Goal: Task Accomplishment & Management: Manage account settings

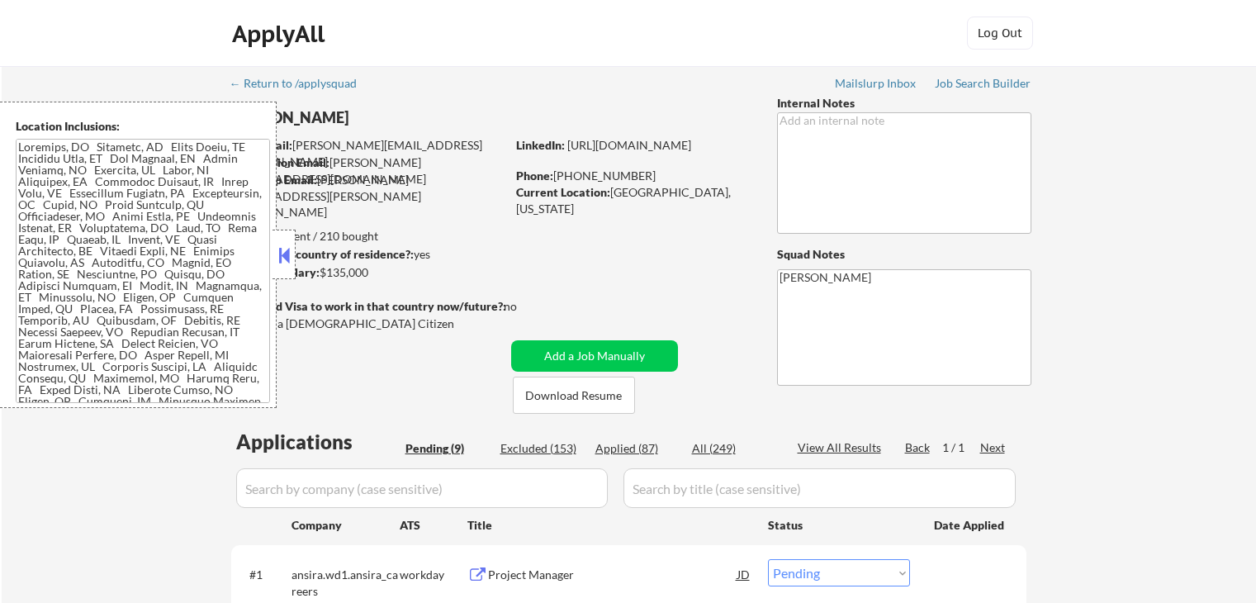
select select ""pending""
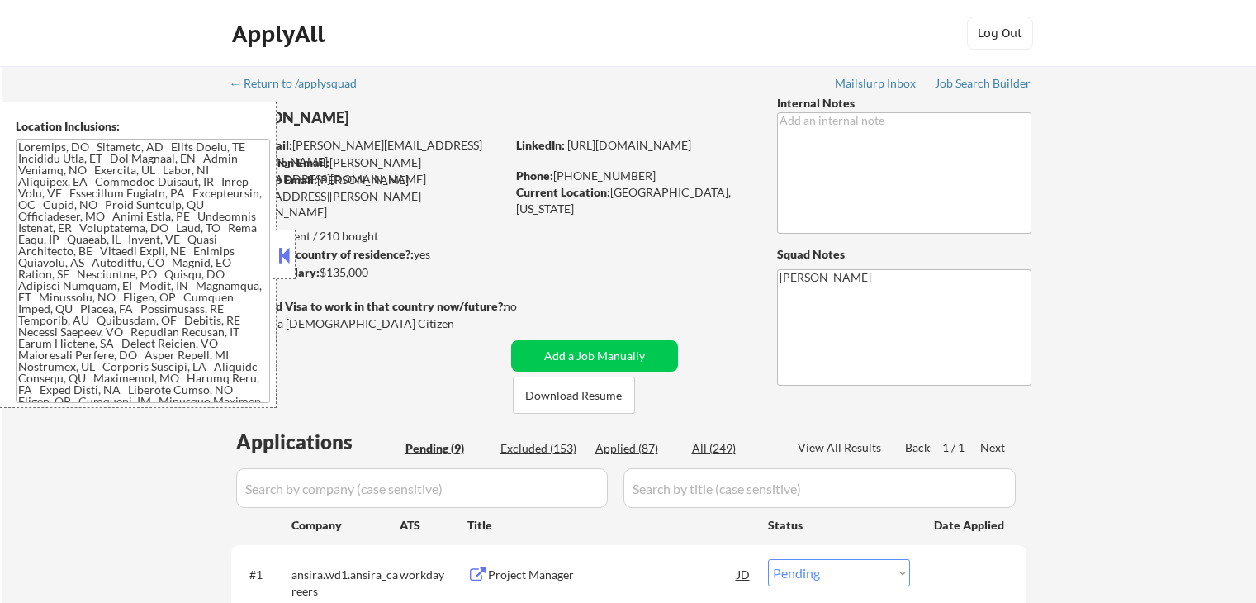
select select ""pending""
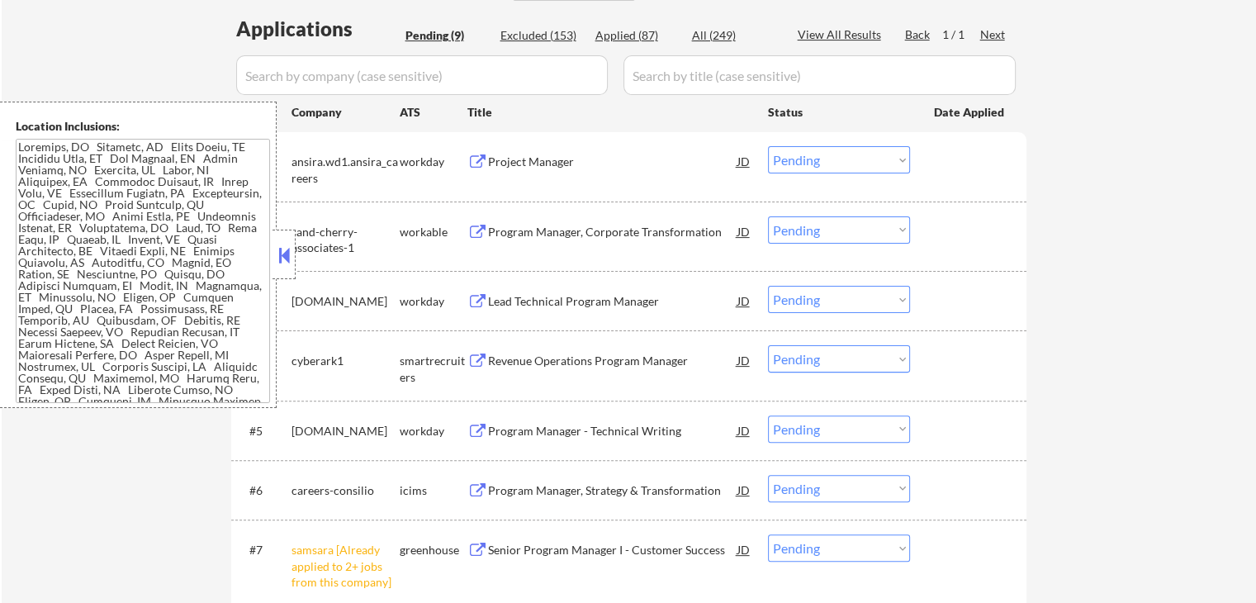
click at [283, 256] on button at bounding box center [284, 255] width 18 height 25
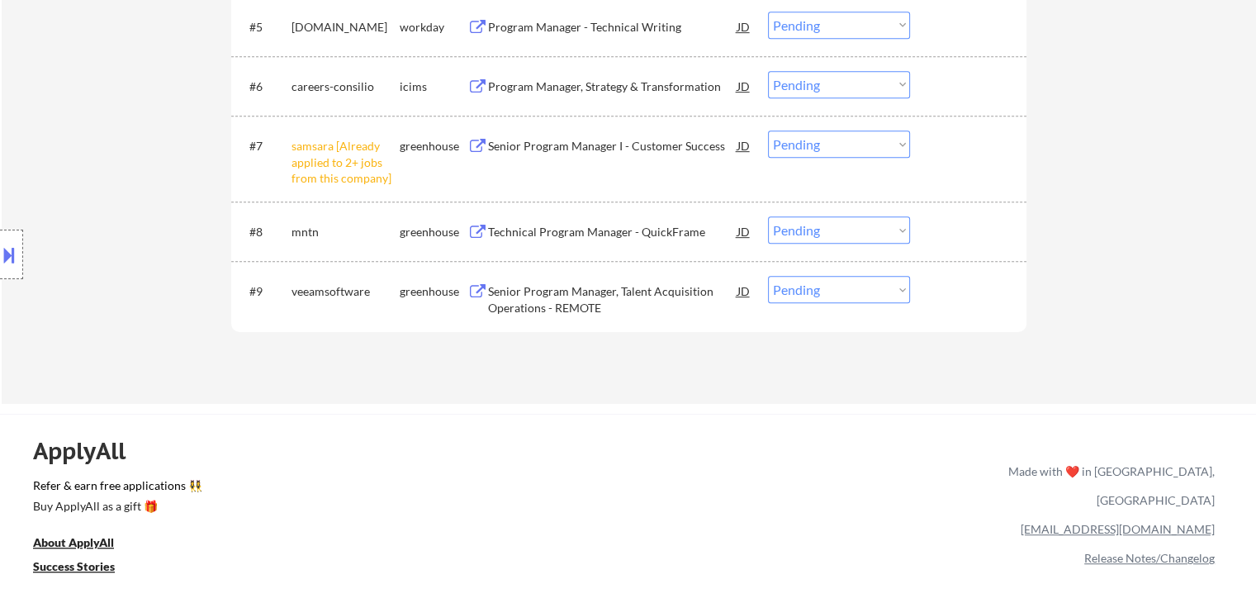
scroll to position [743, 0]
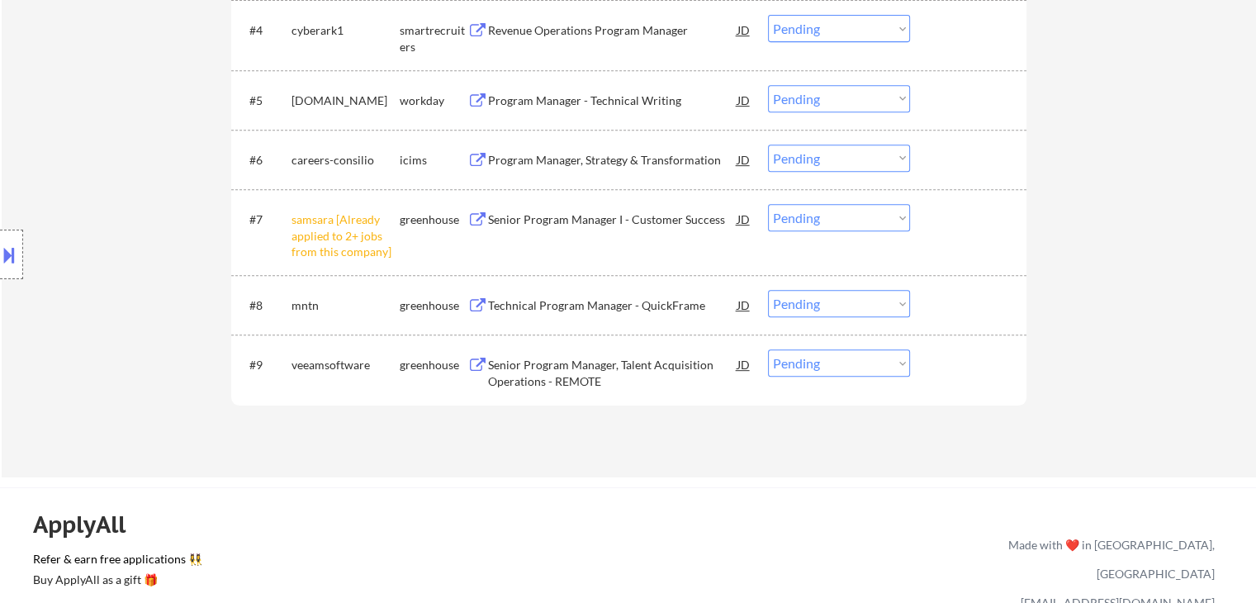
click at [848, 225] on select "Choose an option... Pending Applied Excluded (Questions) Excluded (Expired) Exc…" at bounding box center [839, 217] width 142 height 27
click at [768, 204] on select "Choose an option... Pending Applied Excluded (Questions) Excluded (Expired) Exc…" at bounding box center [839, 217] width 142 height 27
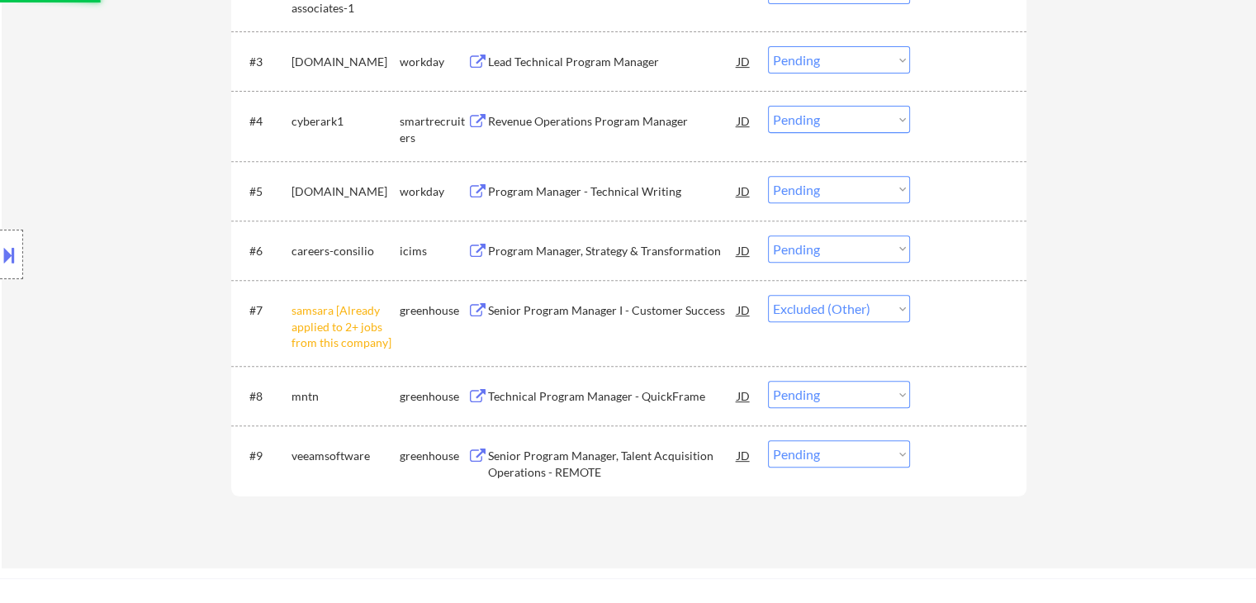
scroll to position [578, 0]
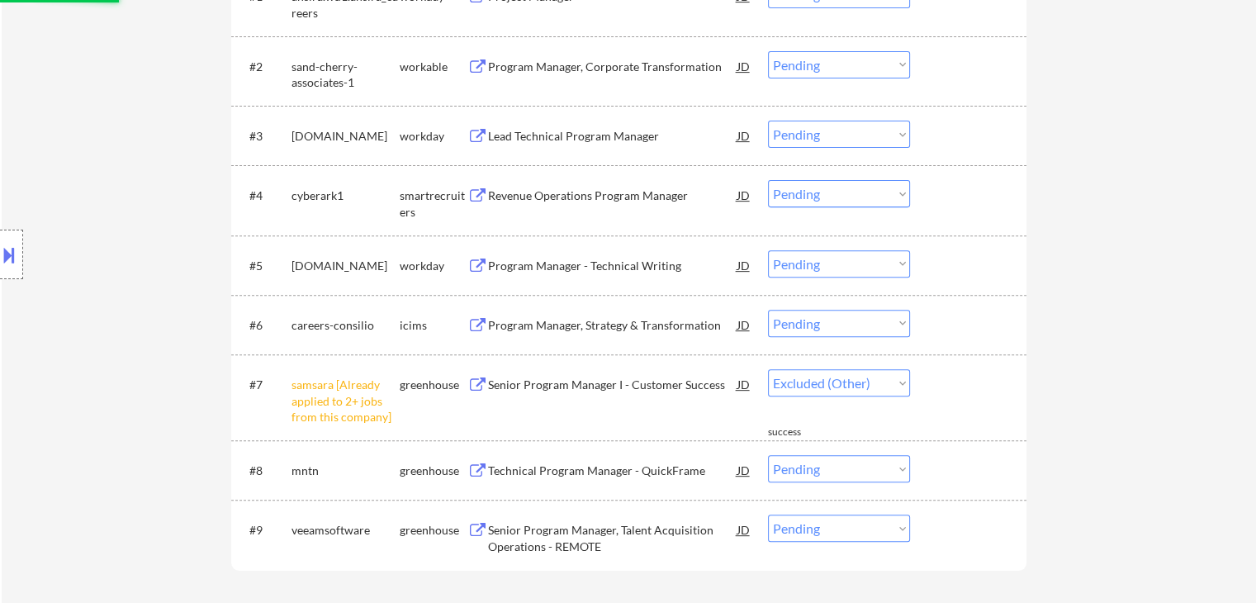
select select ""pending""
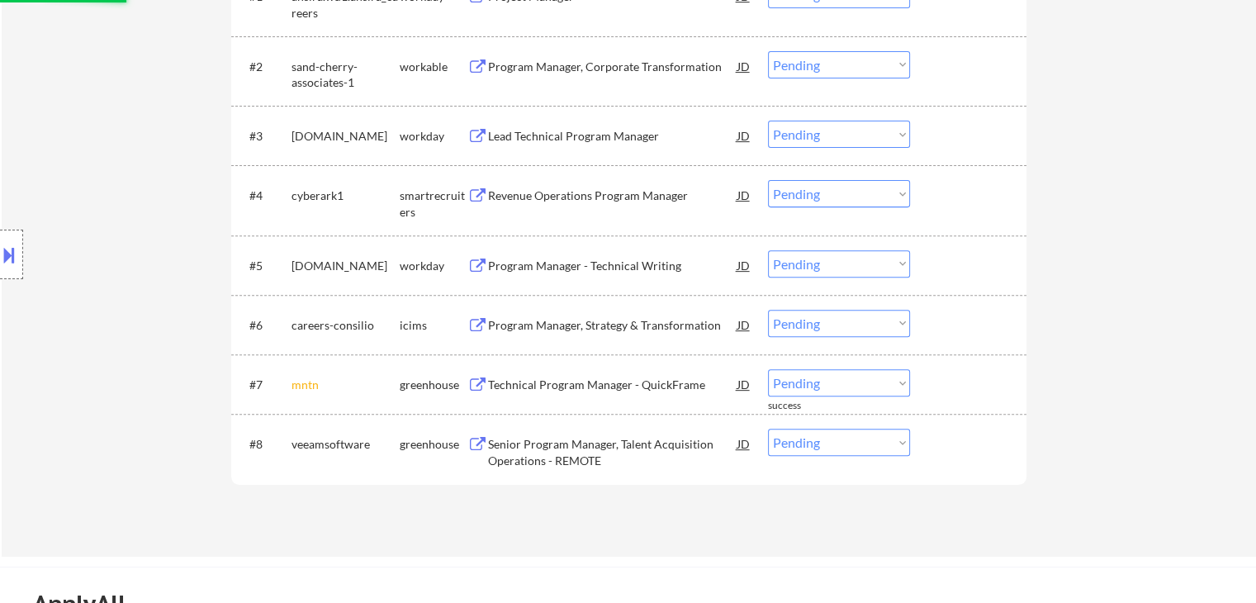
scroll to position [330, 0]
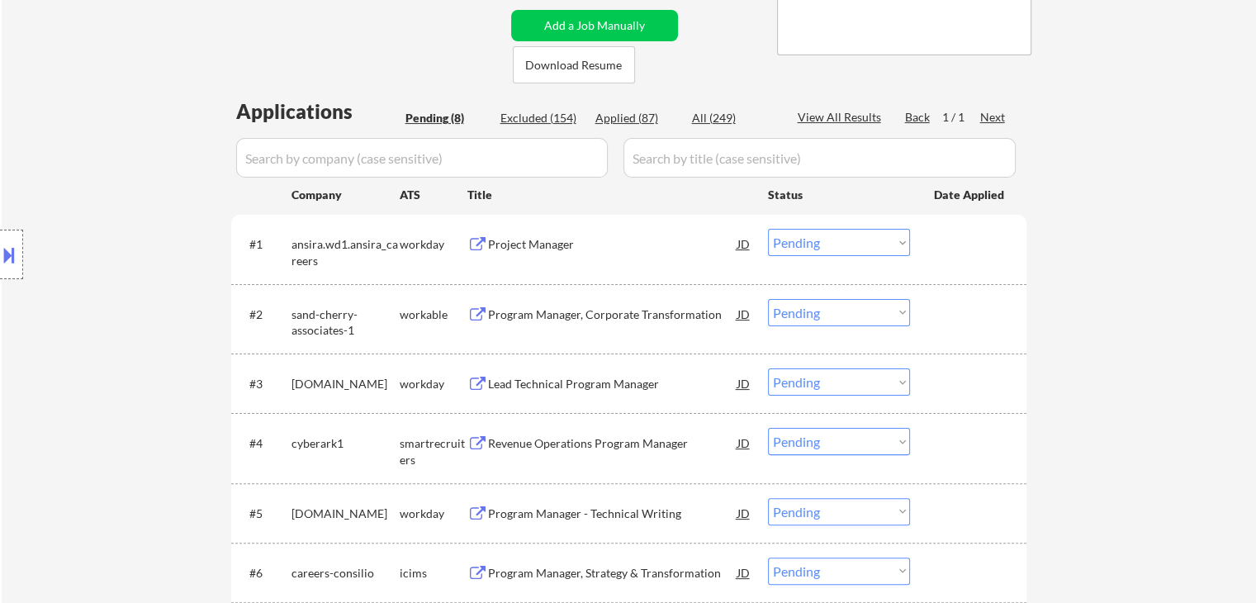
click at [0, 234] on div at bounding box center [11, 255] width 23 height 50
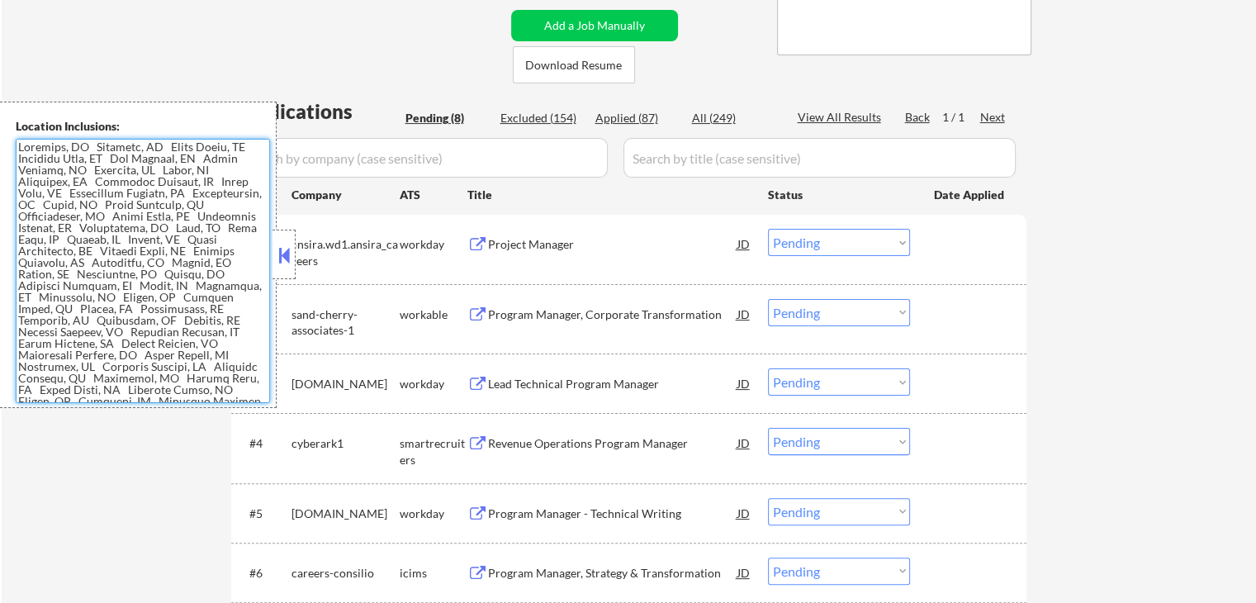
click at [125, 282] on textarea at bounding box center [143, 271] width 254 height 264
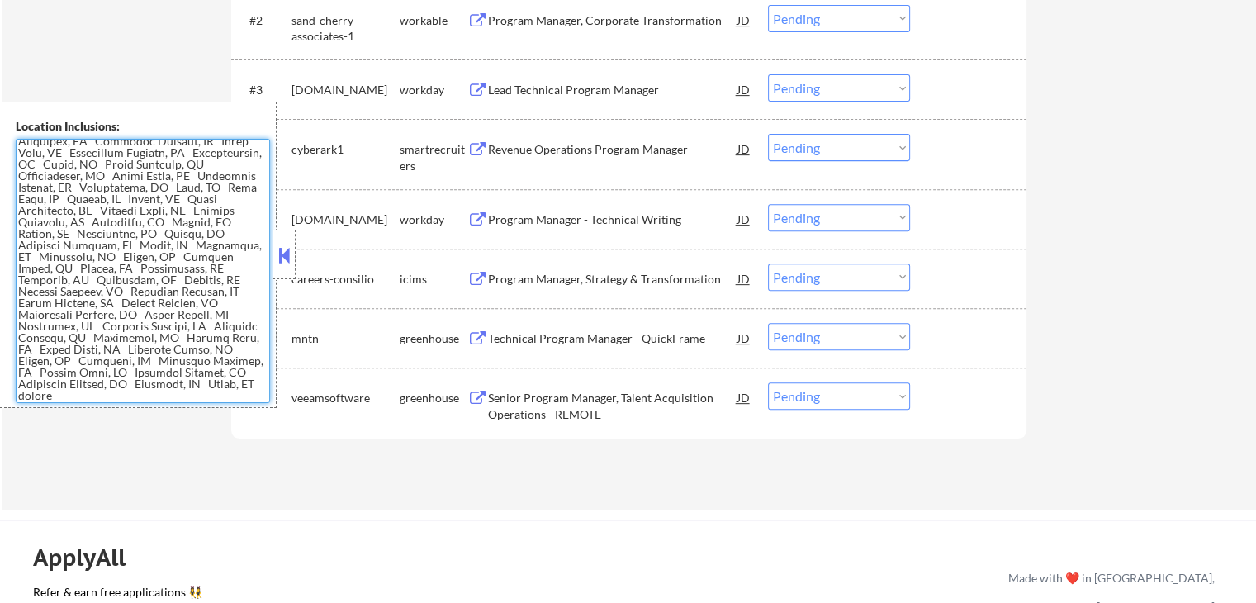
scroll to position [826, 0]
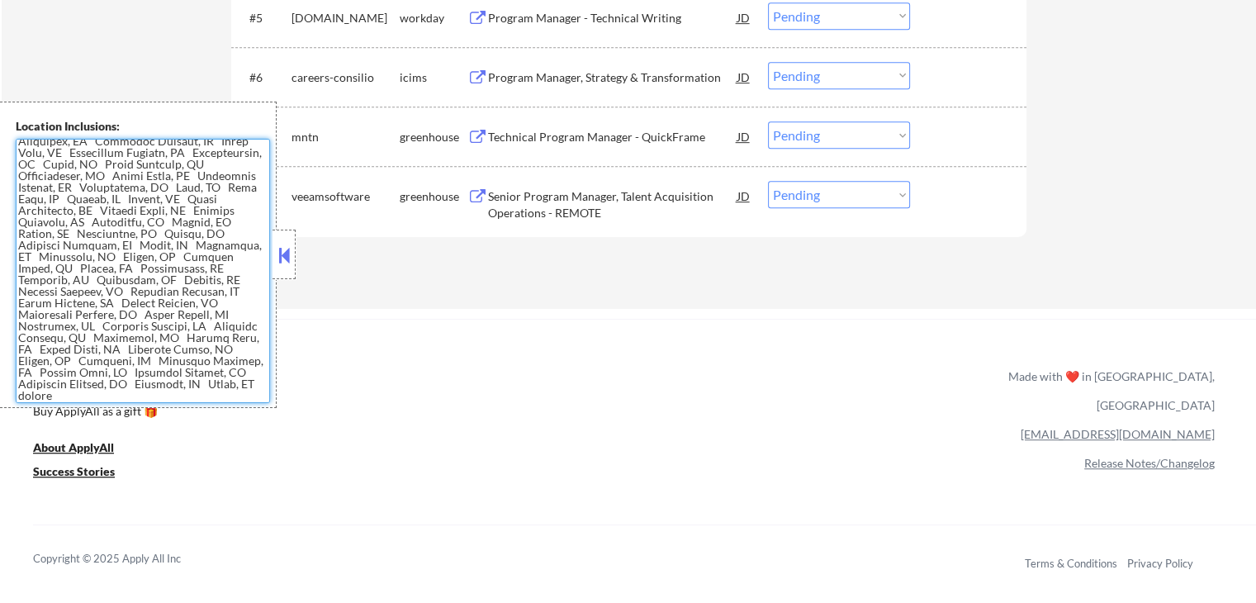
click at [291, 265] on button at bounding box center [284, 255] width 18 height 25
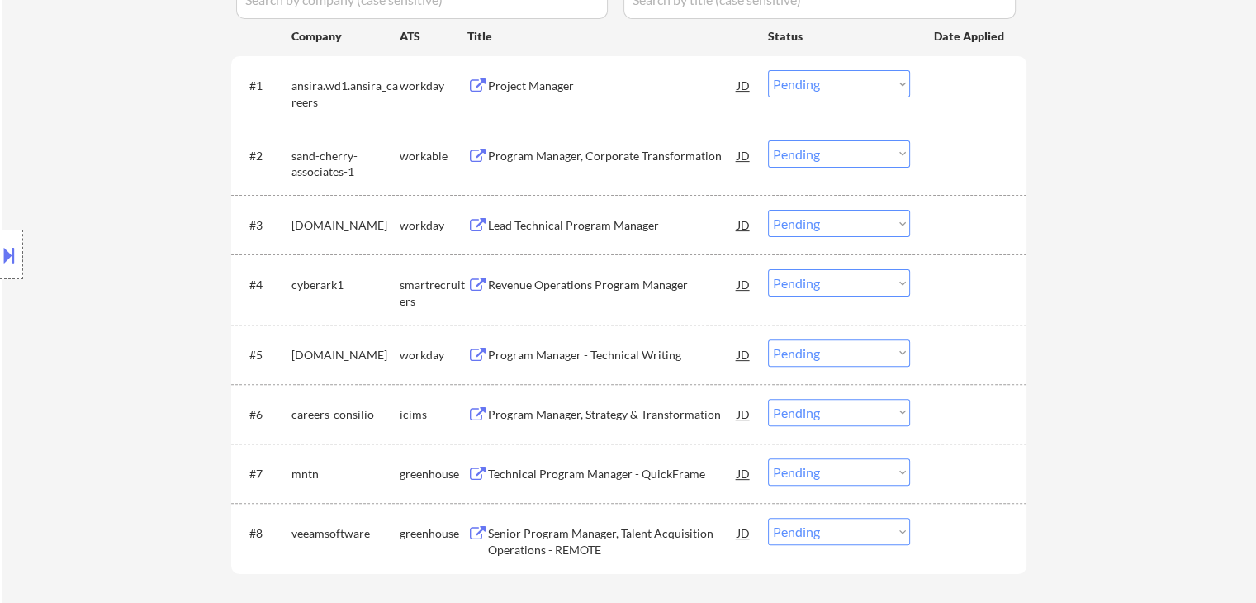
scroll to position [413, 0]
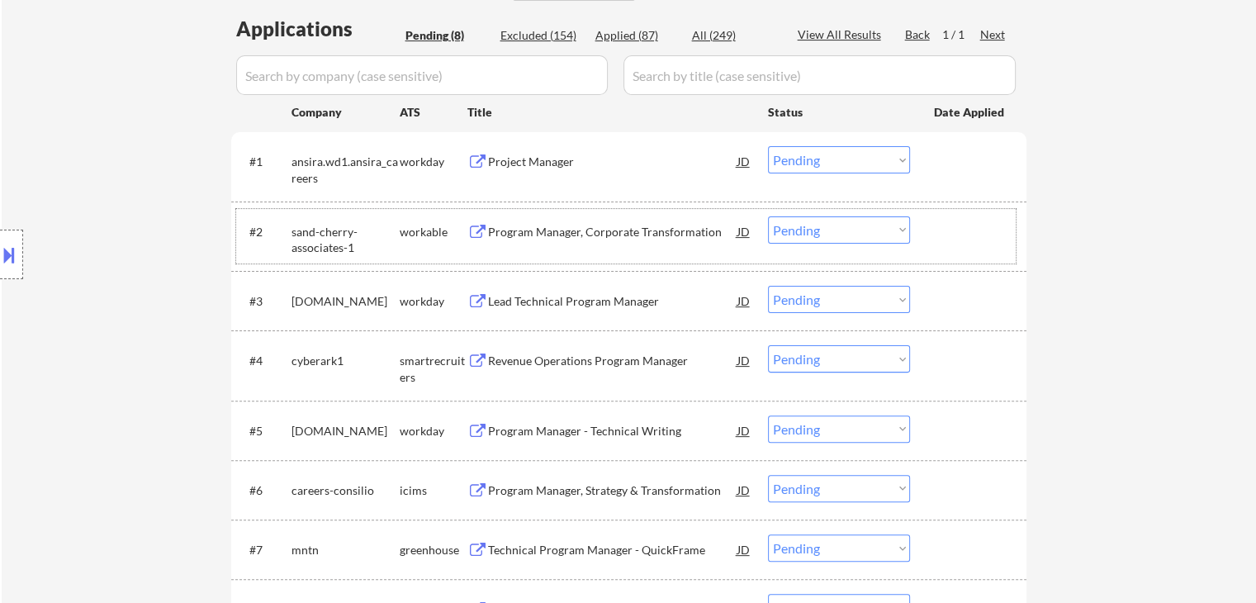
drag, startPoint x: 523, startPoint y: 215, endPoint x: 585, endPoint y: 216, distance: 61.1
click at [523, 216] on div "#2 sand-cherry-associates-1 workable Program Manager, Corporate Transformation …" at bounding box center [625, 236] width 779 height 54
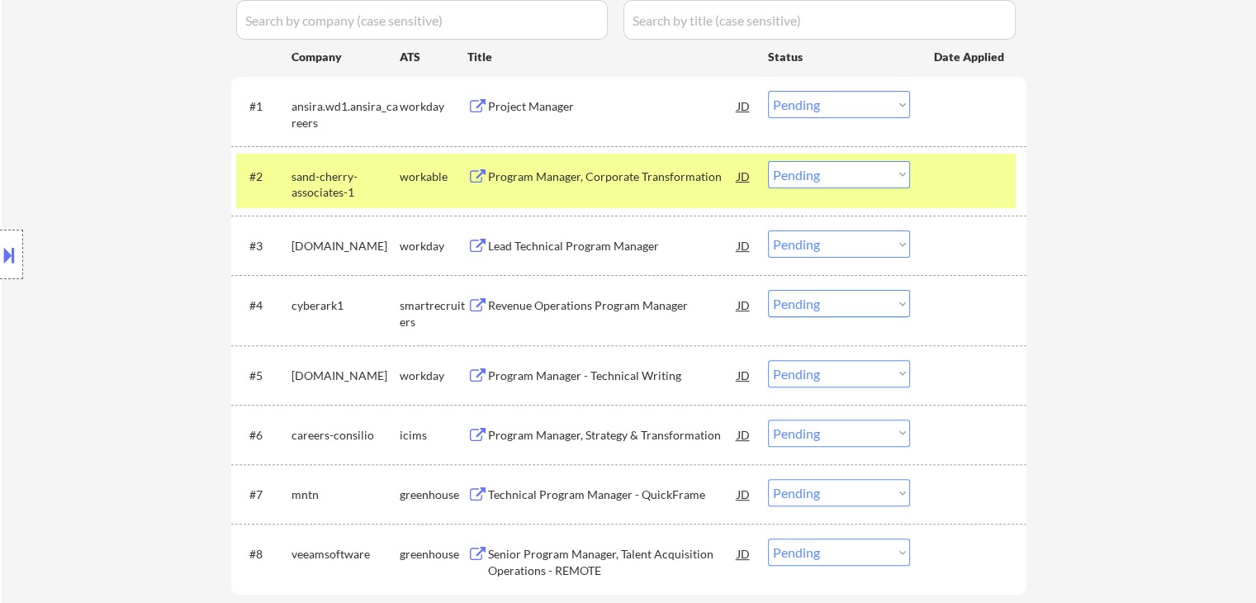
scroll to position [495, 0]
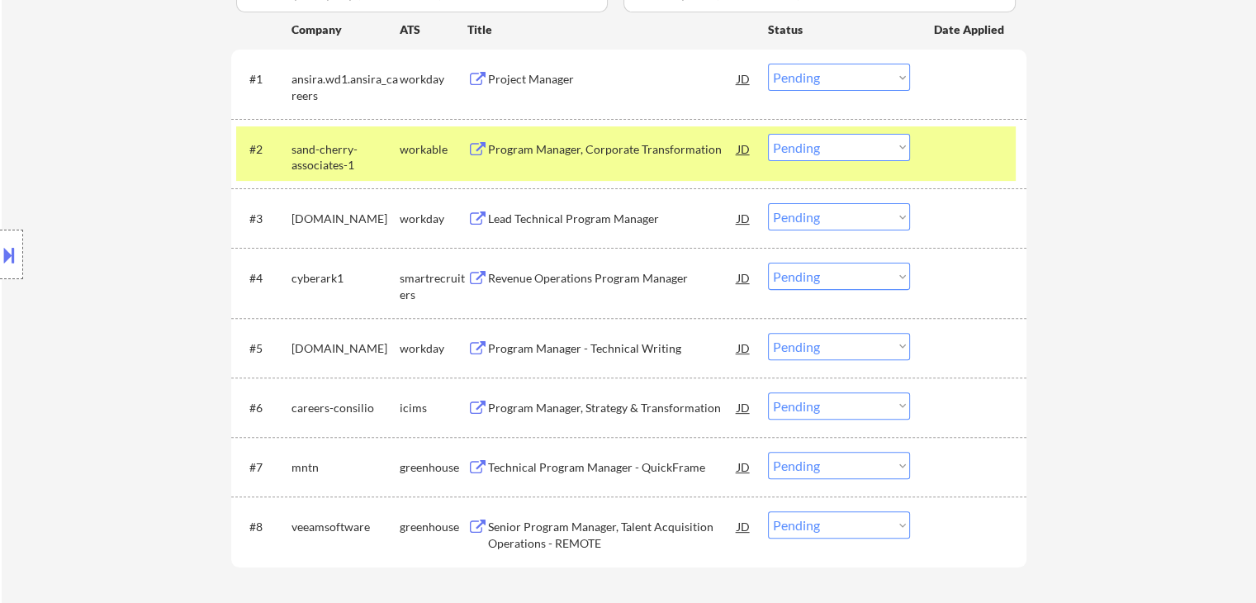
click at [585, 154] on div "Program Manager, Corporate Transformation" at bounding box center [612, 149] width 249 height 17
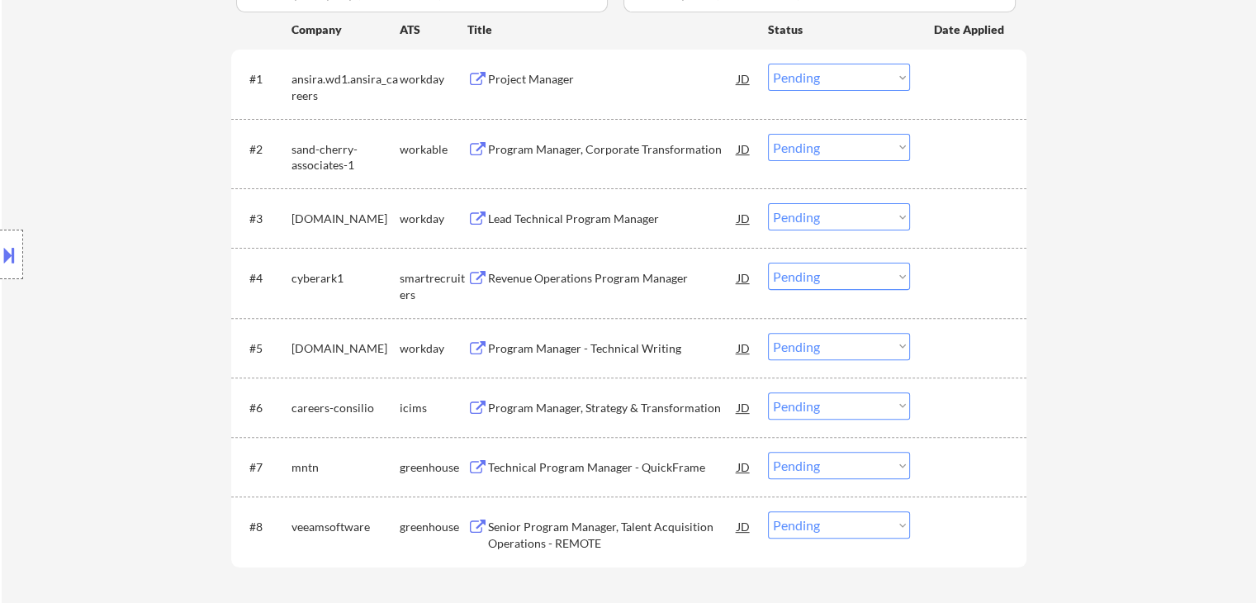
click at [547, 277] on div "Revenue Operations Program Manager" at bounding box center [612, 278] width 249 height 17
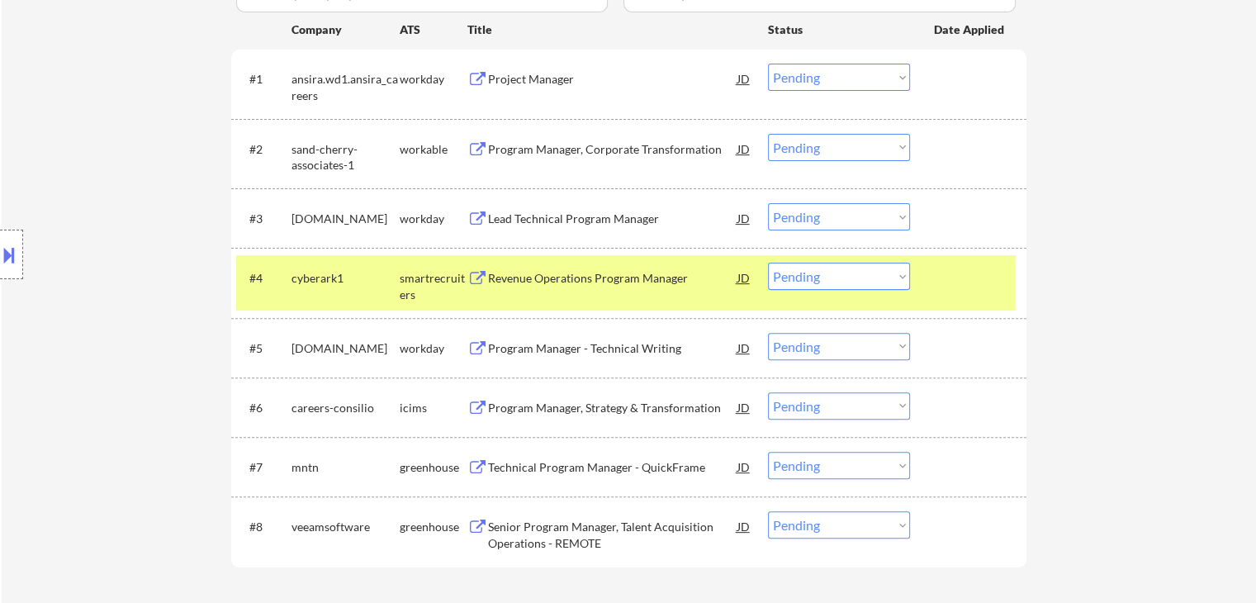
click at [522, 467] on div "Technical Program Manager - QuickFrame" at bounding box center [612, 467] width 249 height 17
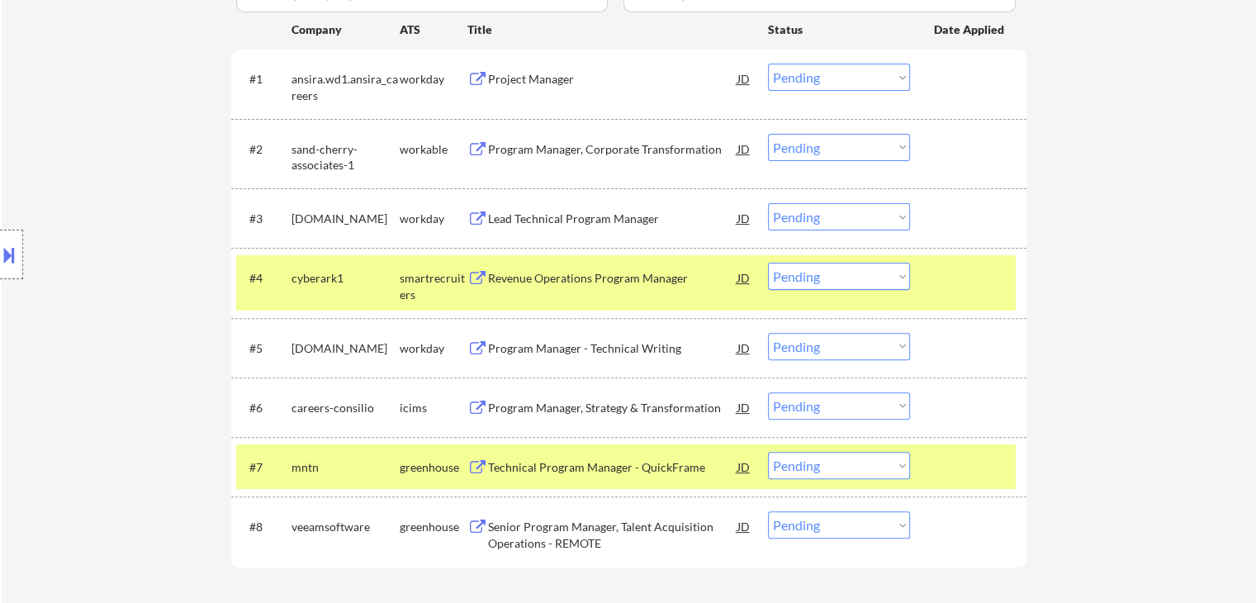
click at [521, 513] on div "Senior Program Manager, Talent Acquisition Operations - REMOTE" at bounding box center [612, 531] width 249 height 40
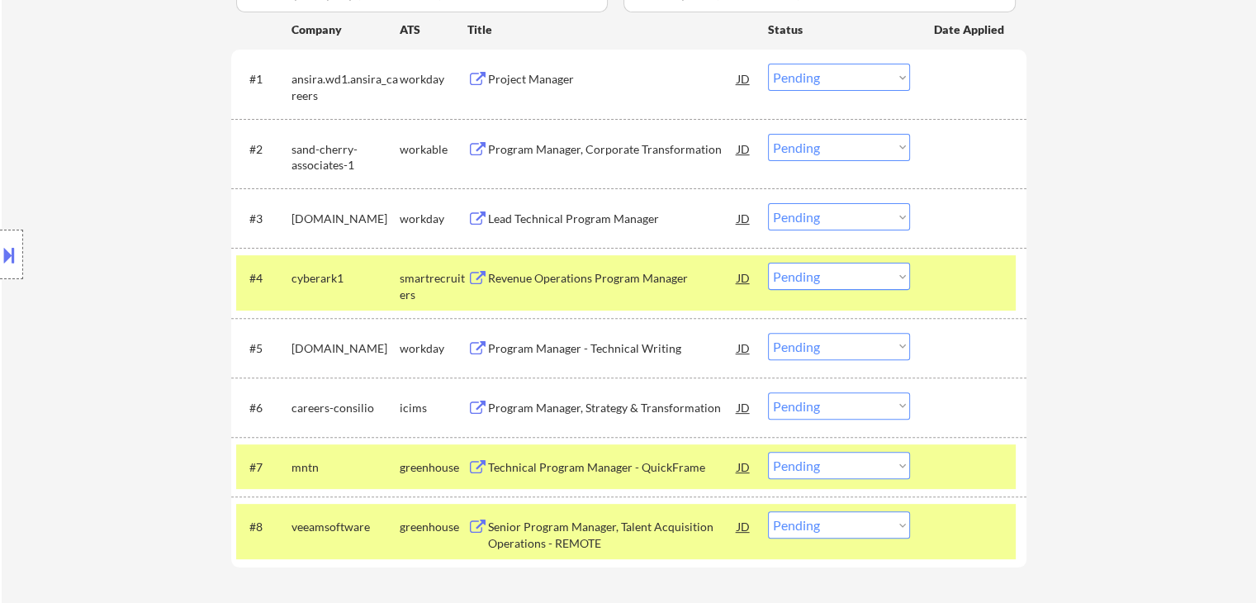
scroll to position [0, 0]
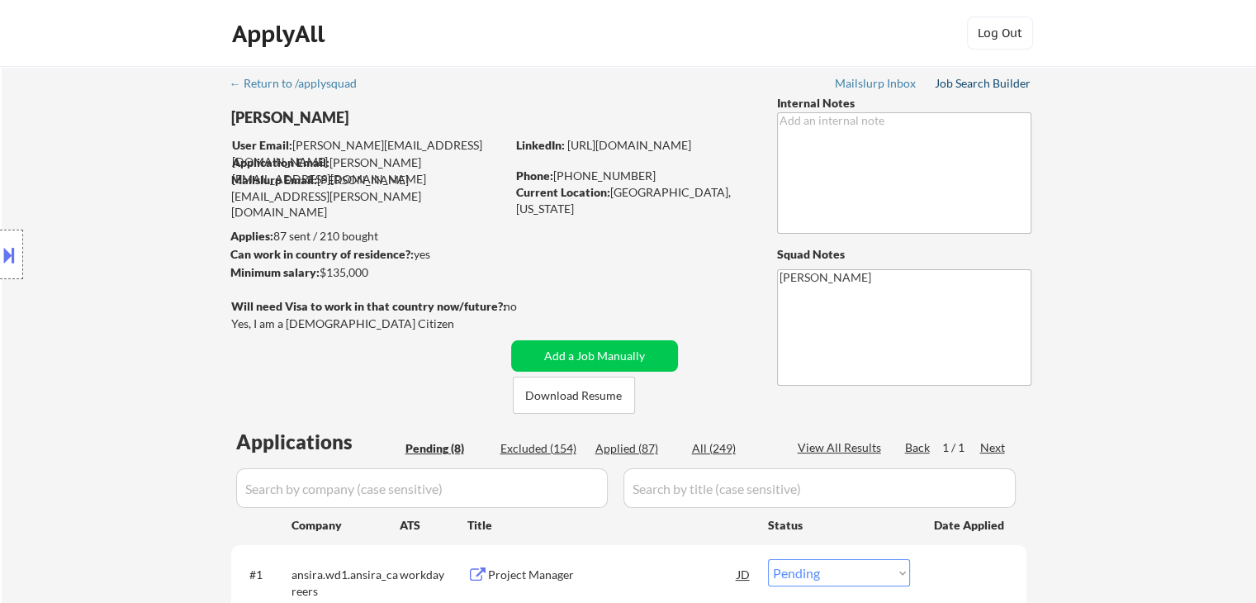
click at [995, 86] on div "Job Search Builder" at bounding box center [983, 84] width 97 height 12
select select ""pending""
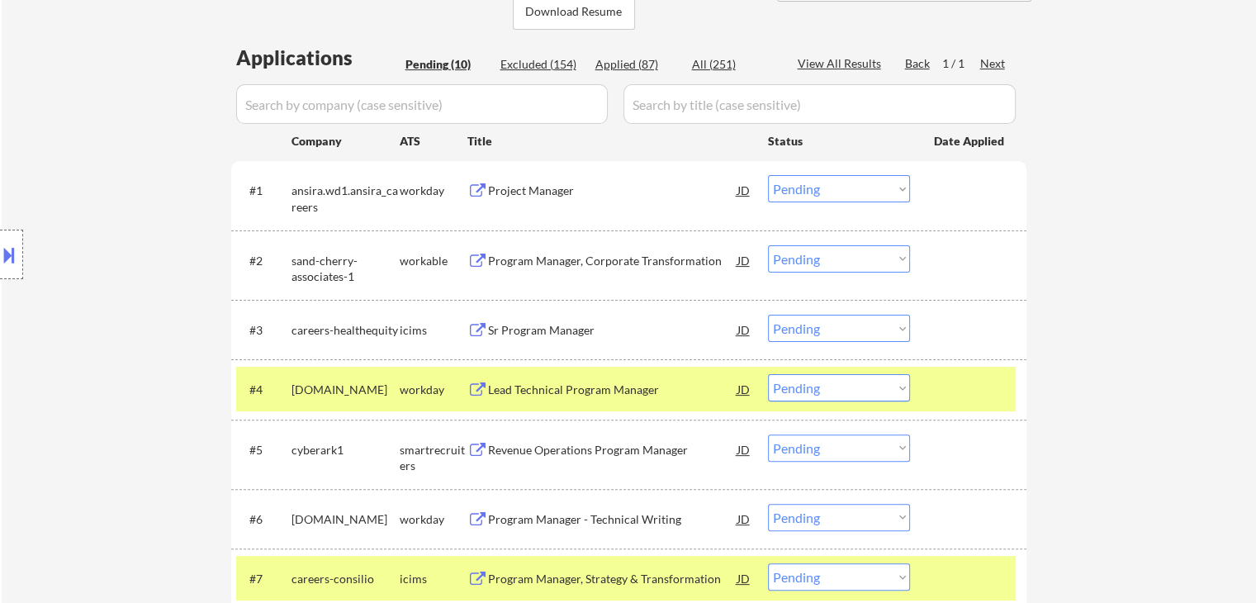
scroll to position [413, 0]
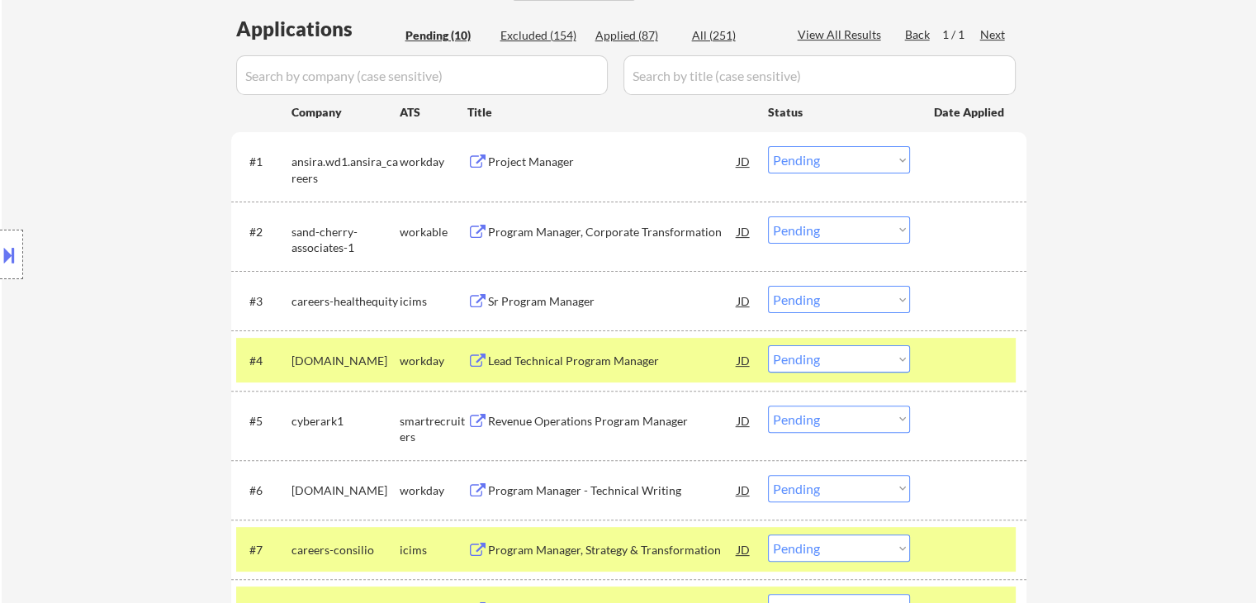
click at [817, 225] on select "Choose an option... Pending Applied Excluded (Questions) Excluded (Expired) Exc…" at bounding box center [839, 229] width 142 height 27
click at [768, 216] on select "Choose an option... Pending Applied Excluded (Questions) Excluded (Expired) Exc…" at bounding box center [839, 229] width 142 height 27
select select ""pending""
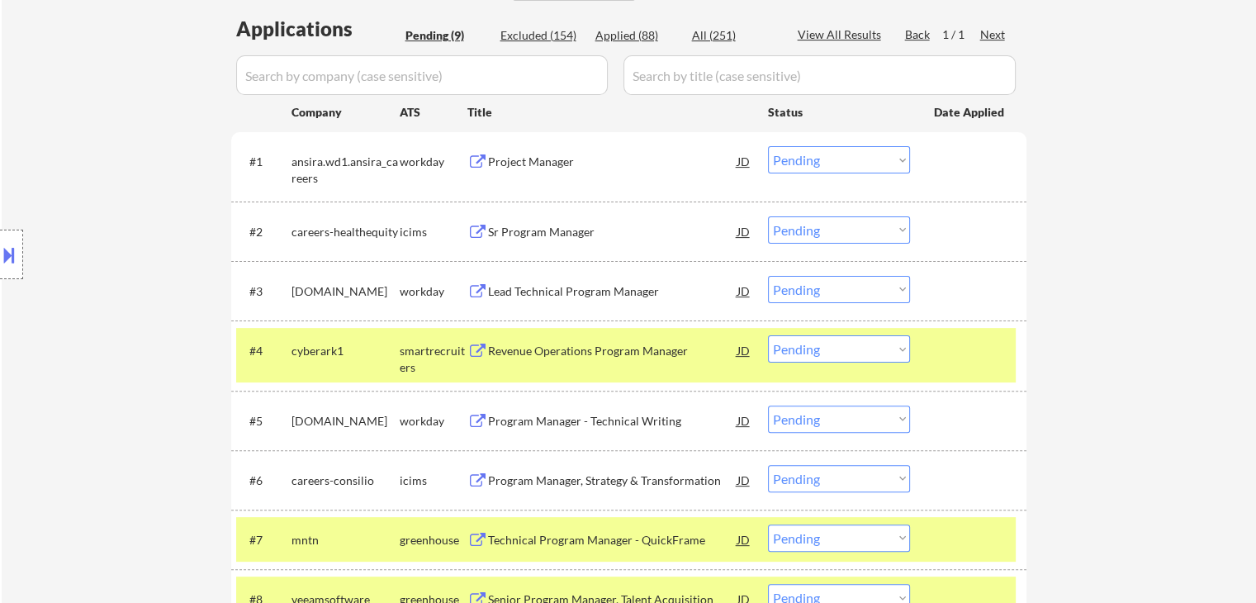
click at [808, 358] on select "Choose an option... Pending Applied Excluded (Questions) Excluded (Expired) Exc…" at bounding box center [839, 348] width 142 height 27
click at [768, 335] on select "Choose an option... Pending Applied Excluded (Questions) Excluded (Expired) Exc…" at bounding box center [839, 348] width 142 height 27
select select ""pending""
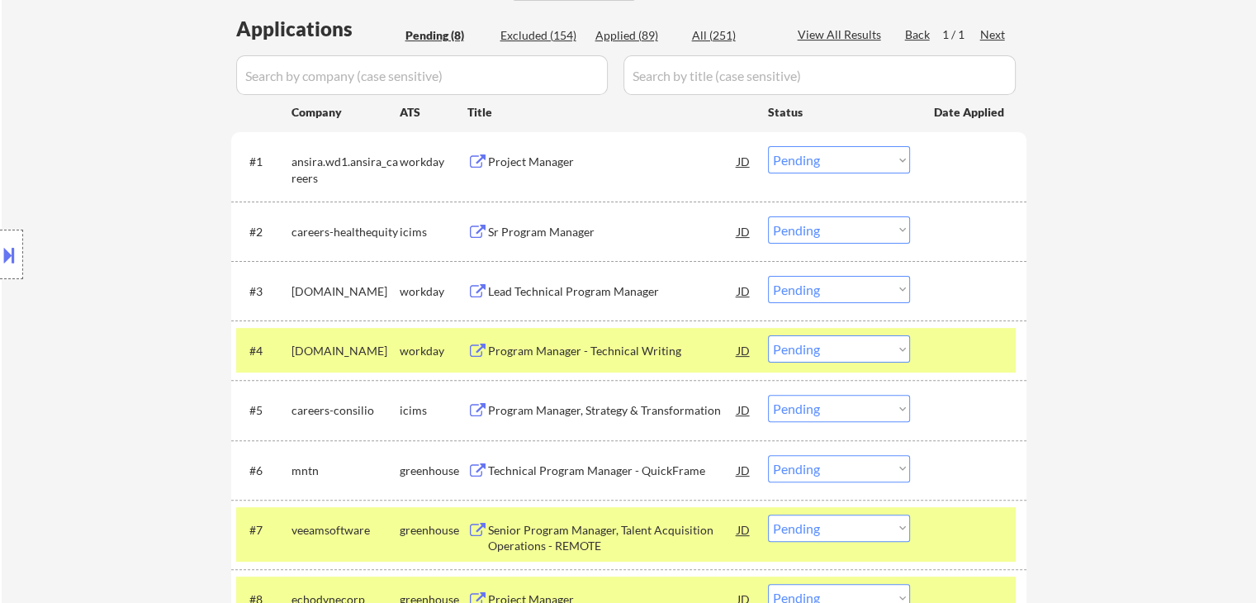
scroll to position [578, 0]
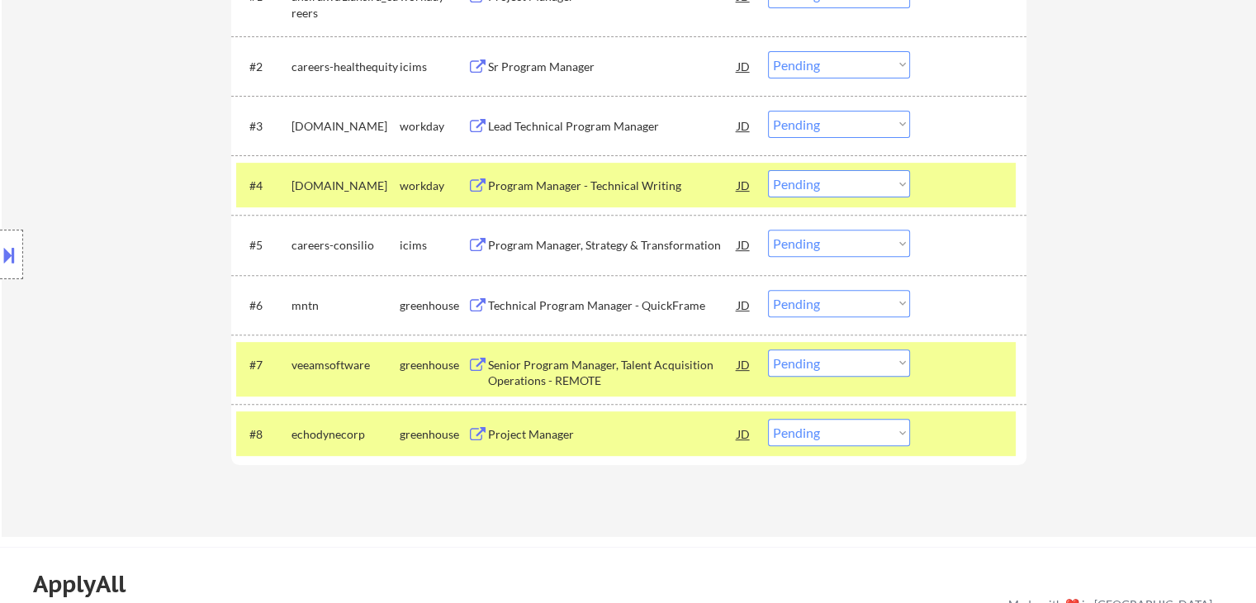
click at [822, 308] on select "Choose an option... Pending Applied Excluded (Questions) Excluded (Expired) Exc…" at bounding box center [839, 303] width 142 height 27
click at [768, 290] on select "Choose an option... Pending Applied Excluded (Questions) Excluded (Expired) Exc…" at bounding box center [839, 303] width 142 height 27
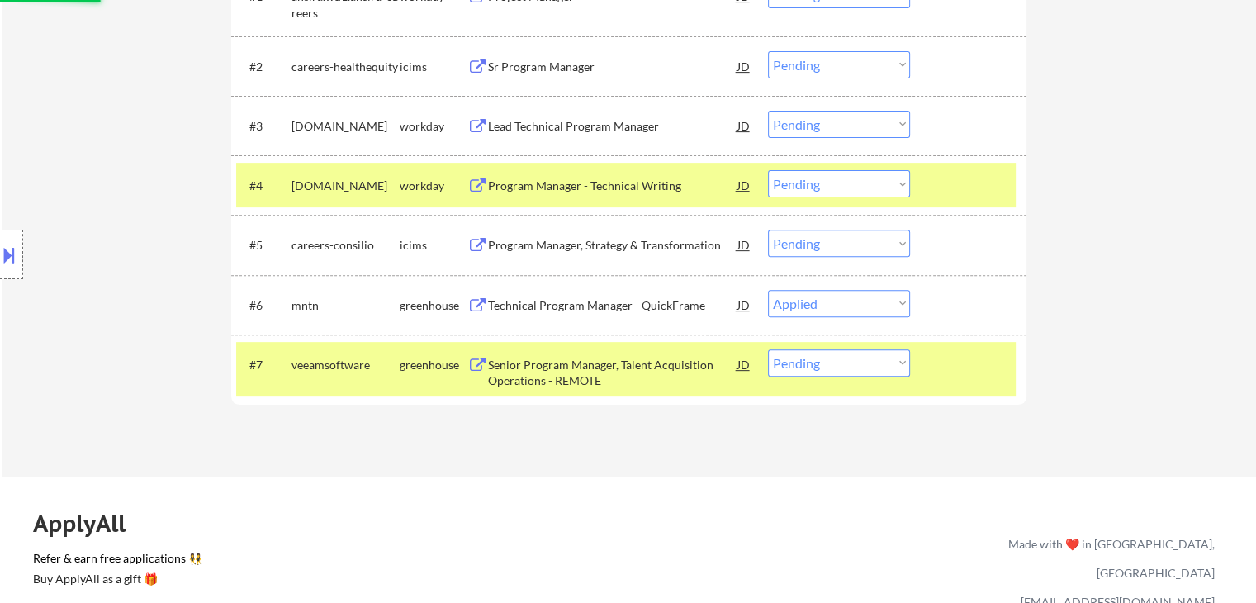
select select ""pending""
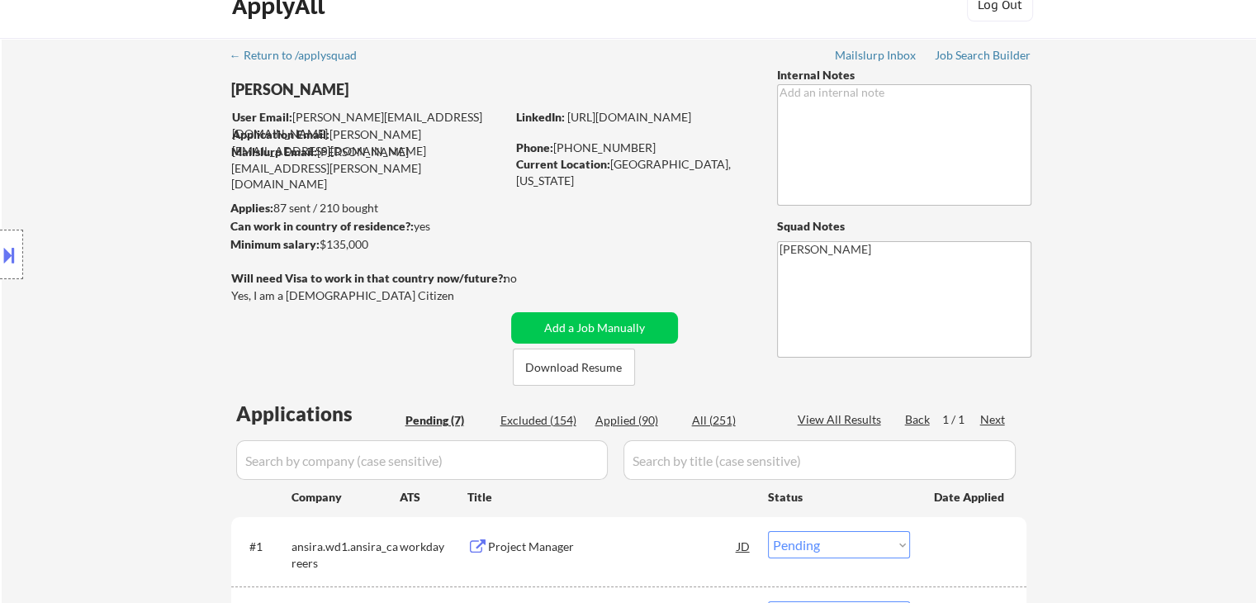
scroll to position [0, 0]
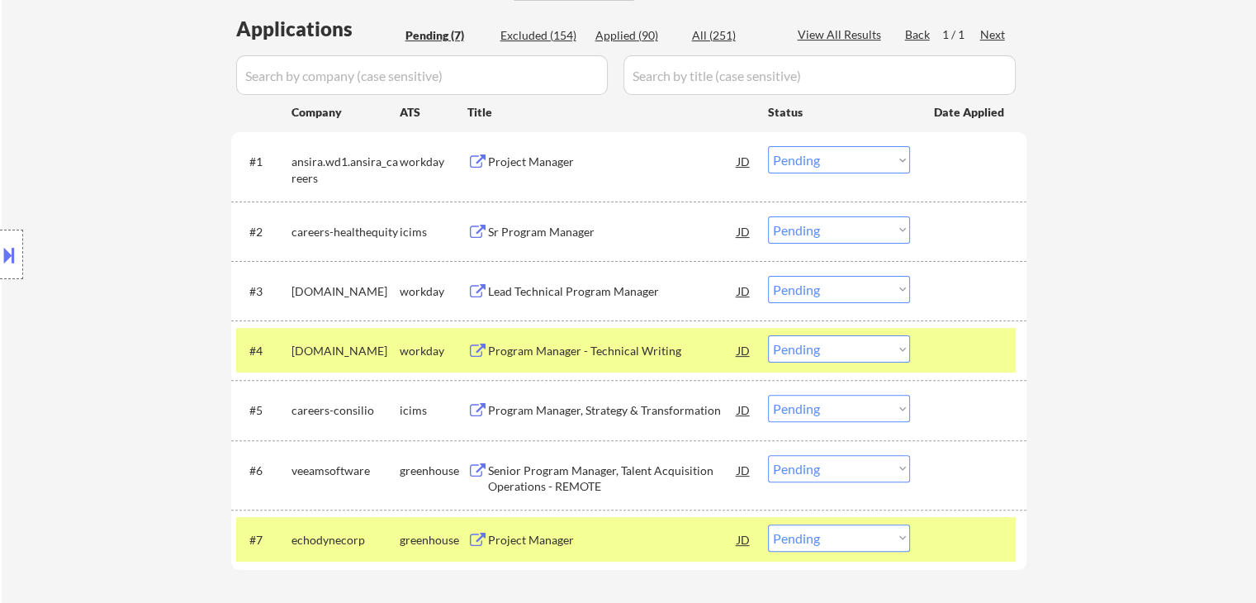
click at [73, 300] on div "Location Inclusions:" at bounding box center [148, 255] width 296 height 306
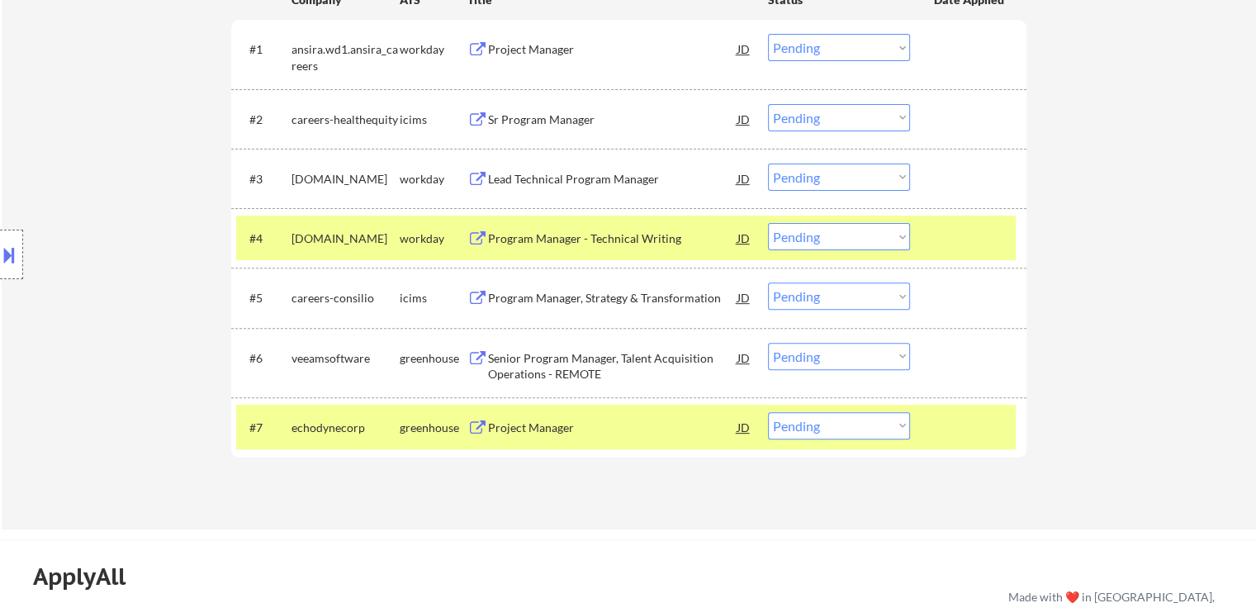
scroll to position [578, 0]
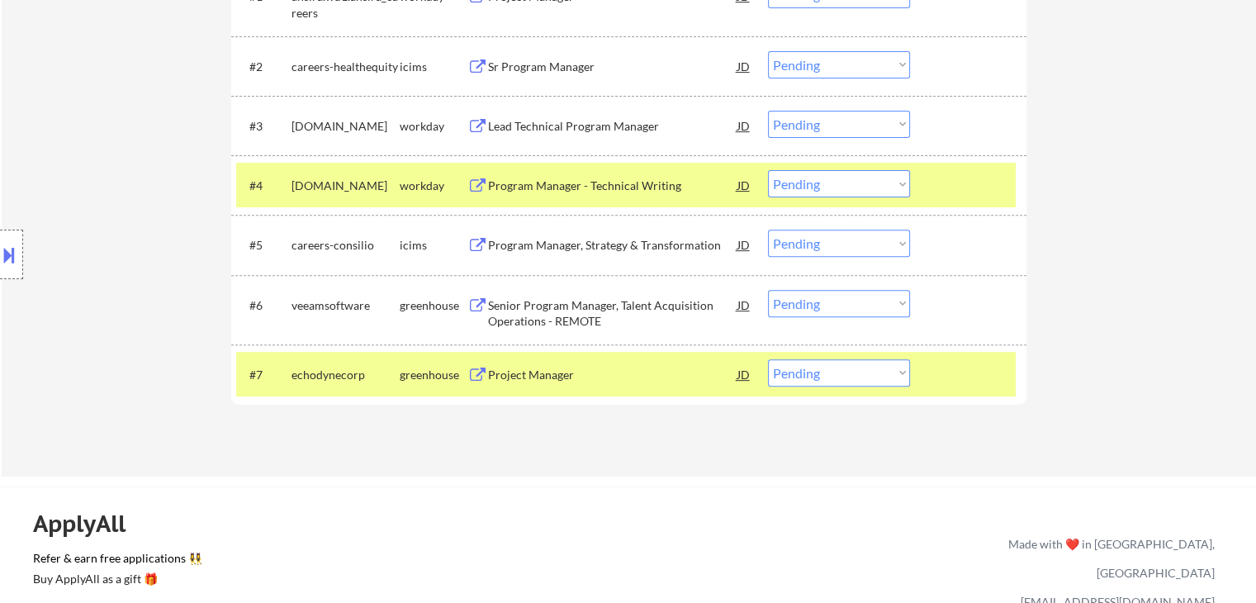
click at [545, 324] on div "Senior Program Manager, Talent Acquisition Operations - REMOTE" at bounding box center [612, 313] width 249 height 32
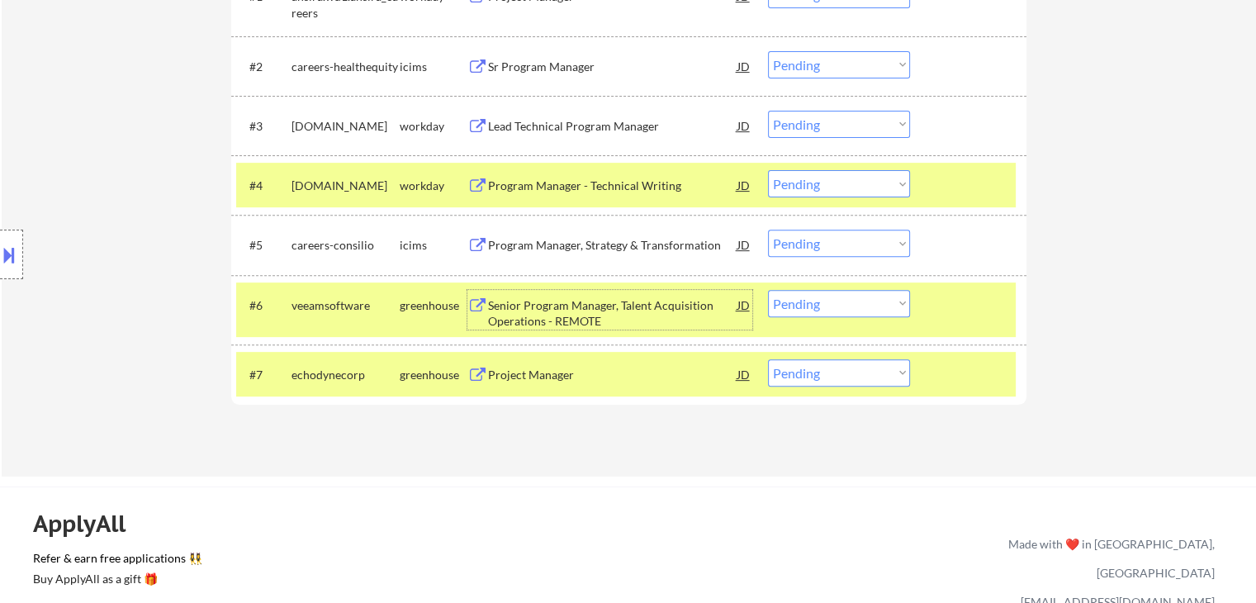
click at [538, 372] on div "Project Manager" at bounding box center [612, 375] width 249 height 17
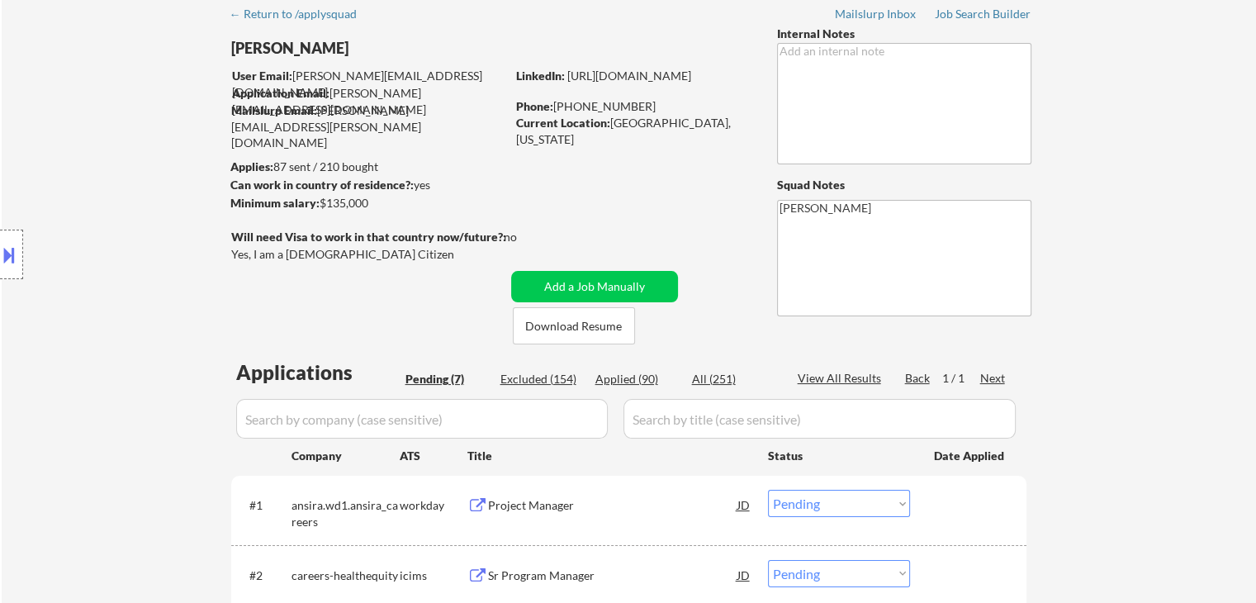
scroll to position [0, 0]
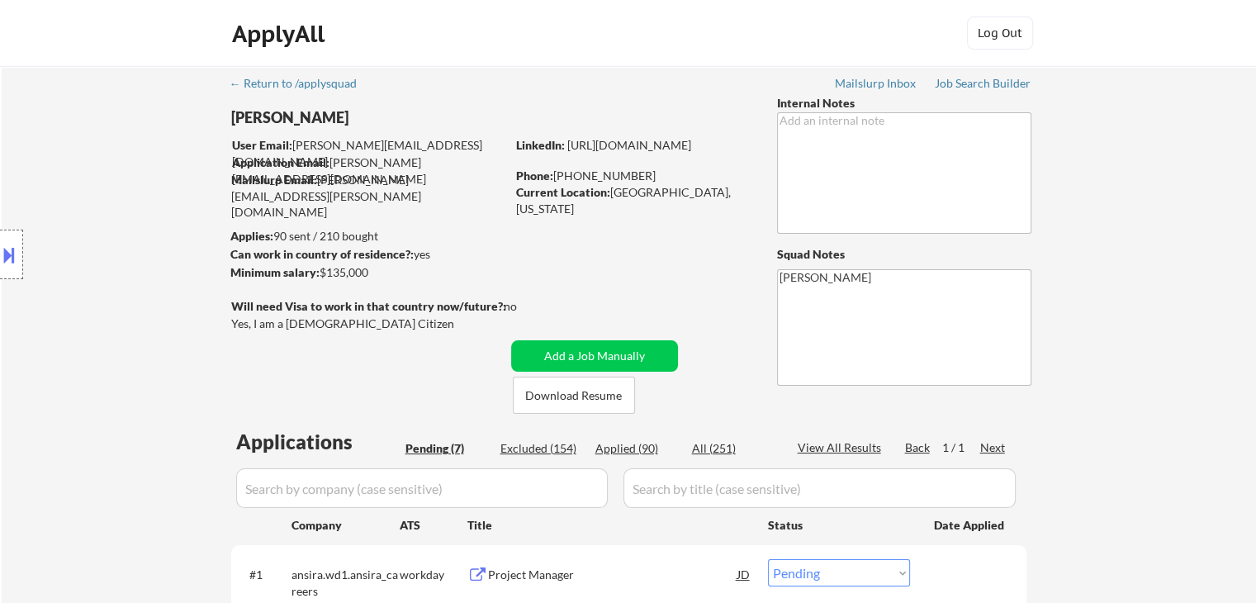
click at [133, 310] on div "Location Inclusions:" at bounding box center [148, 255] width 296 height 306
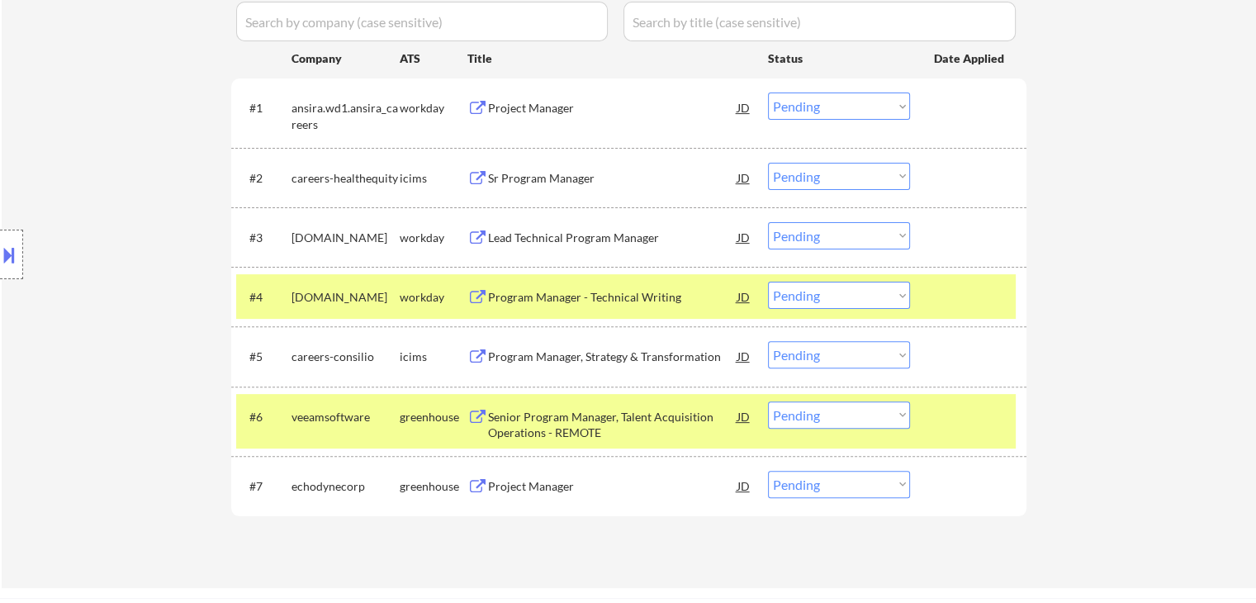
scroll to position [495, 0]
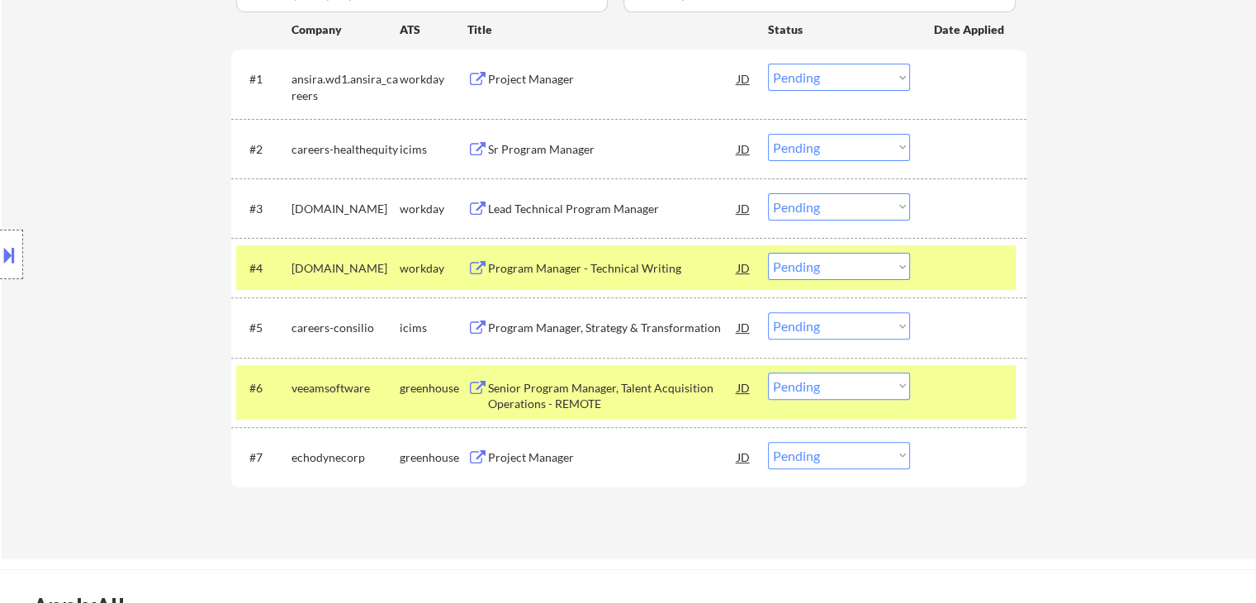
drag, startPoint x: 1220, startPoint y: 153, endPoint x: 1193, endPoint y: 26, distance: 129.1
click at [1209, 134] on div "← Return to /applysquad Mailslurp Inbox Job Search Builder [PERSON_NAME] User E…" at bounding box center [629, 65] width 1254 height 988
